Goal: Task Accomplishment & Management: Use online tool/utility

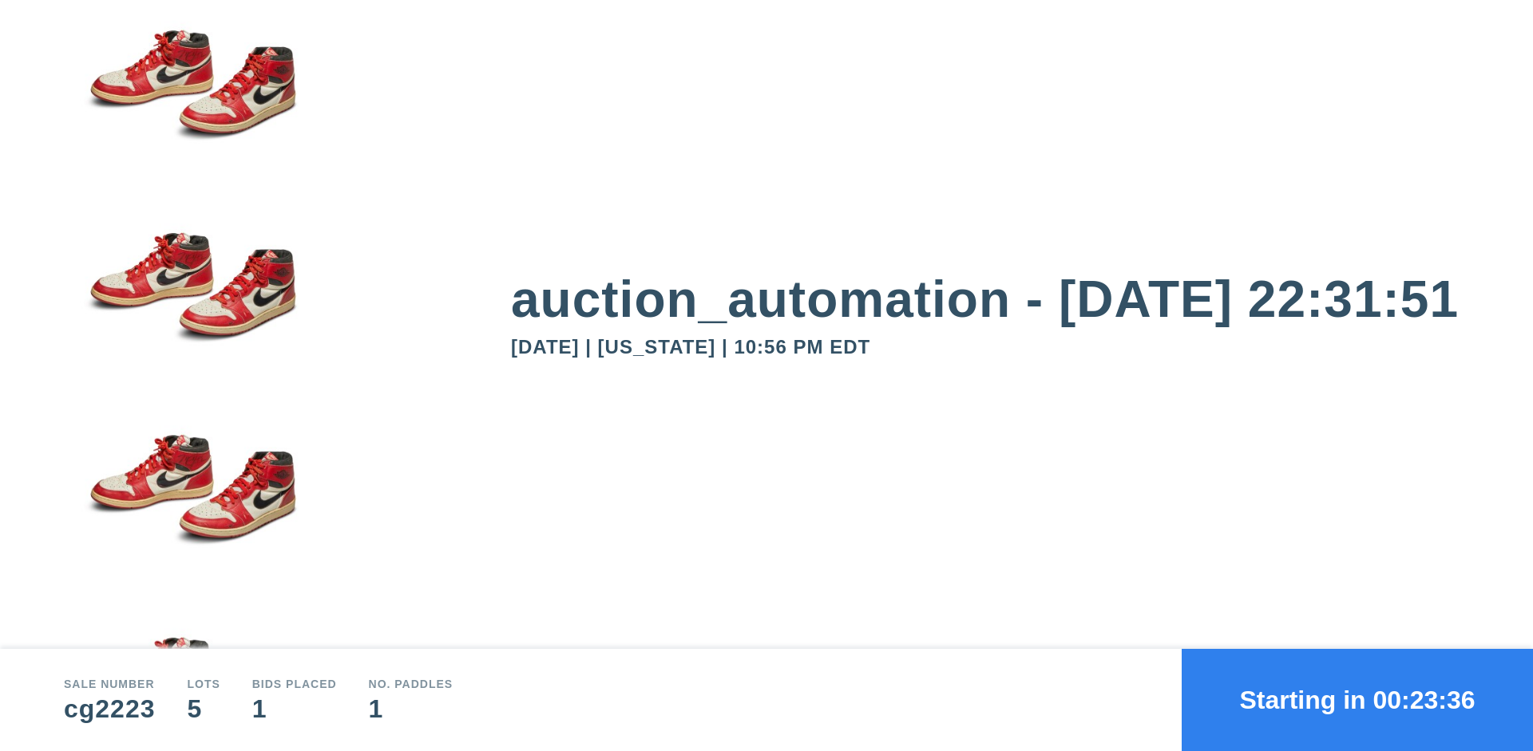
click at [1358, 700] on button "Starting in 00:23:36" at bounding box center [1357, 700] width 351 height 102
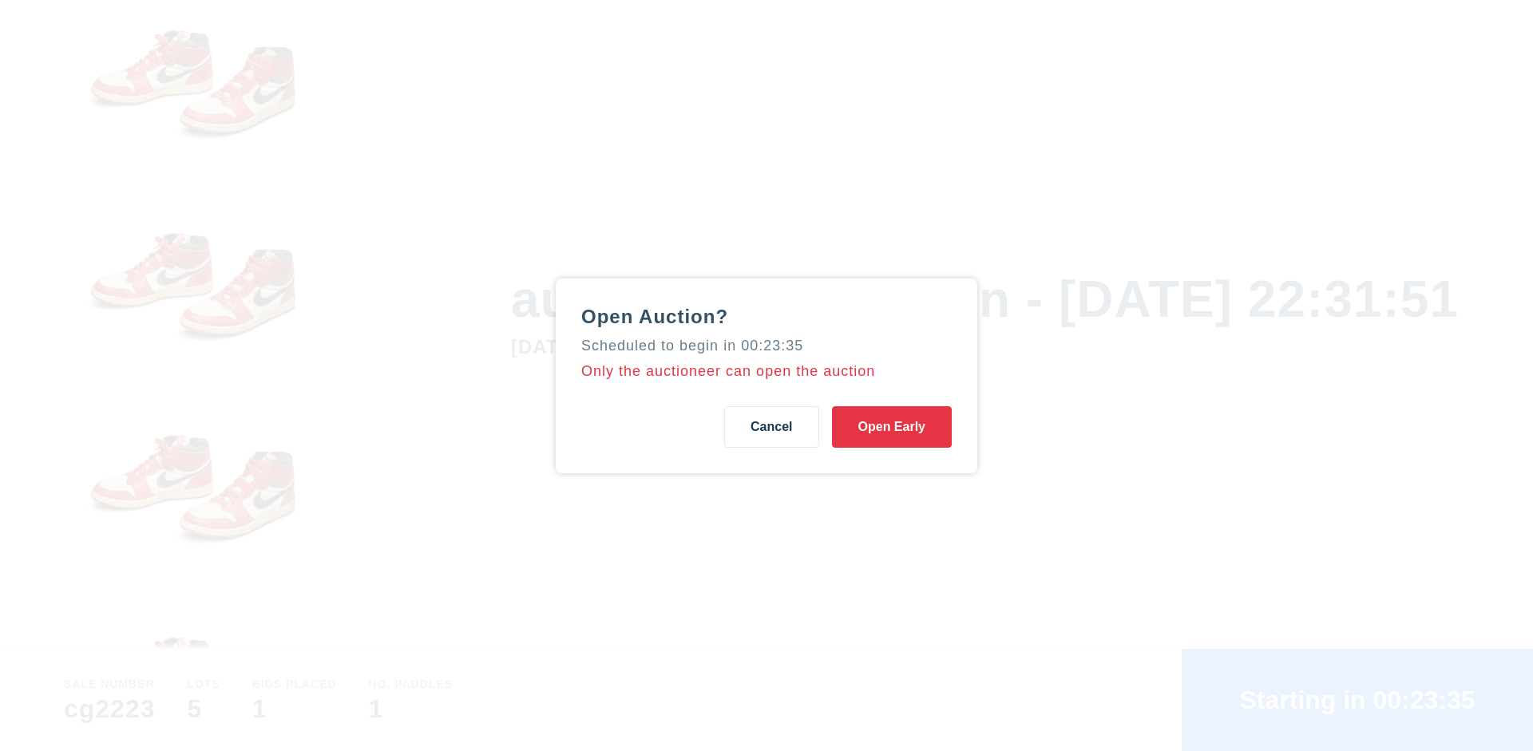
click at [892, 426] on button "Open Early" at bounding box center [892, 427] width 120 height 42
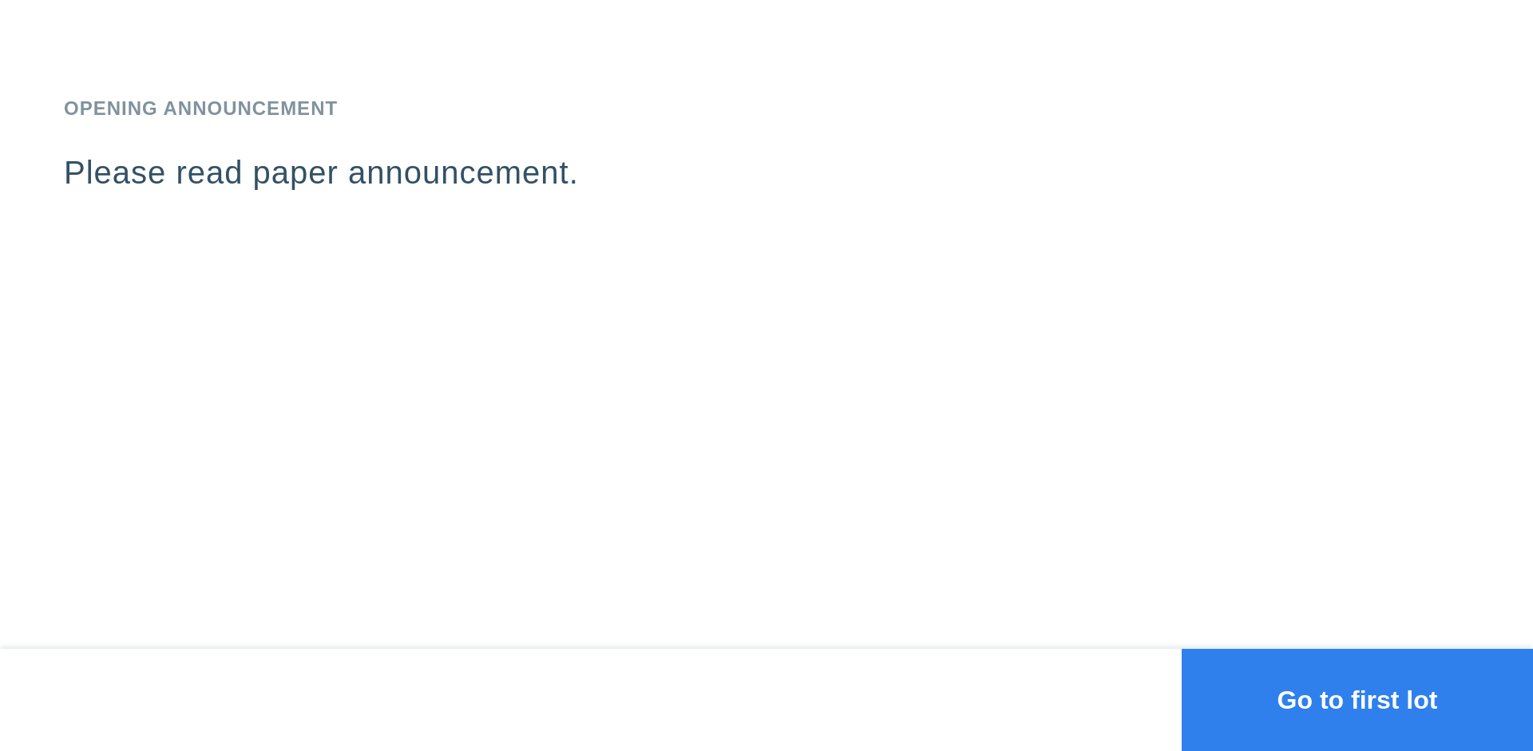
click at [1358, 700] on button "Go to first lot" at bounding box center [1357, 700] width 351 height 102
